Goal: Task Accomplishment & Management: Understand process/instructions

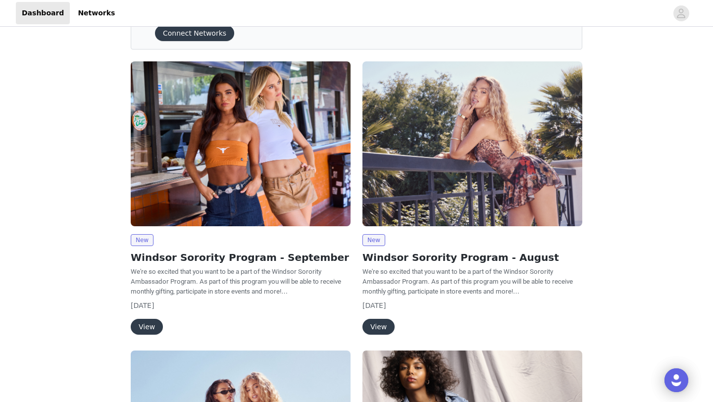
scroll to position [51, 0]
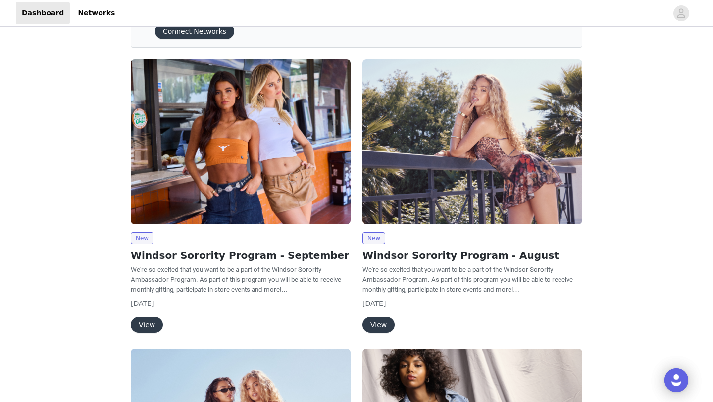
click at [149, 327] on button "View" at bounding box center [147, 325] width 32 height 16
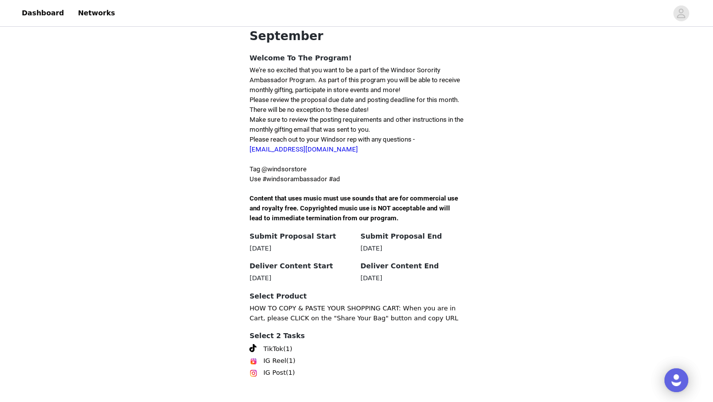
scroll to position [252, 0]
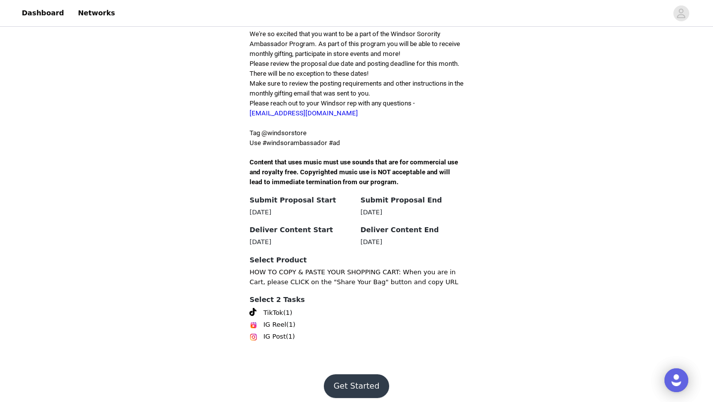
click at [346, 375] on button "Get Started" at bounding box center [357, 386] width 66 height 24
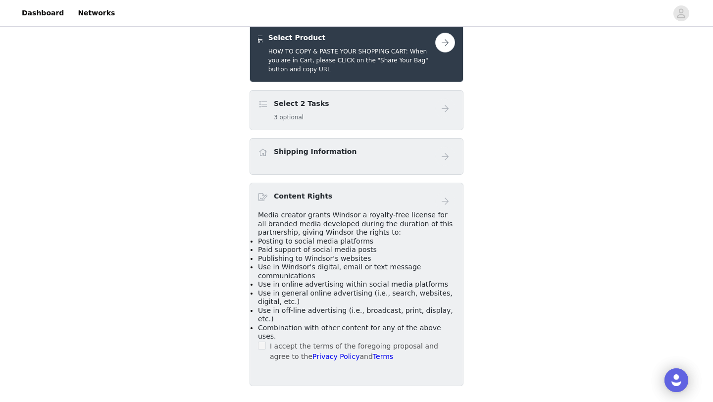
scroll to position [210, 0]
